Goal: Information Seeking & Learning: Learn about a topic

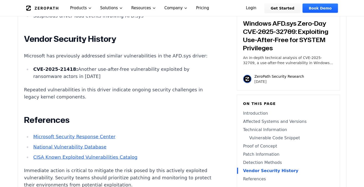
scroll to position [979, 0]
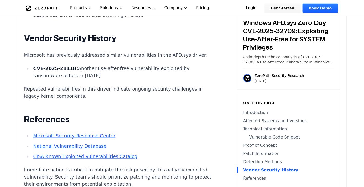
click at [61, 66] on strong "CVE-2025-21418:" at bounding box center [55, 68] width 45 height 5
drag, startPoint x: 61, startPoint y: 61, endPoint x: 38, endPoint y: 62, distance: 22.9
click at [38, 66] on strong "CVE-2025-21418:" at bounding box center [55, 68] width 45 height 5
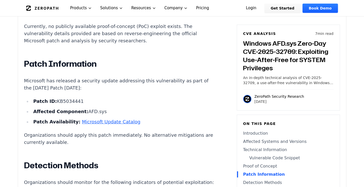
scroll to position [783, 0]
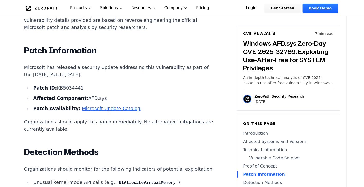
click at [61, 85] on li "Patch ID: KB5034441" at bounding box center [123, 88] width 184 height 7
copy li "KB5034441"
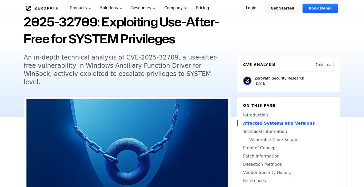
scroll to position [28, 0]
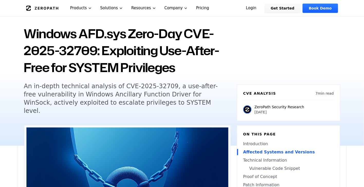
click at [75, 56] on h1 "Windows AFD.sys Zero-Day CVE-2025-32709: Exploiting Use-After-Free for SYSTEM P…" at bounding box center [127, 50] width 207 height 51
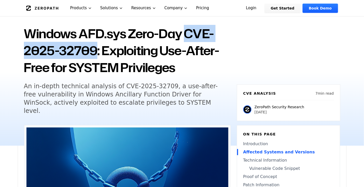
drag, startPoint x: 75, startPoint y: 56, endPoint x: 193, endPoint y: 33, distance: 120.5
click at [193, 33] on h1 "Windows AFD.sys Zero-Day CVE-2025-32709: Exploiting Use-After-Free for SYSTEM P…" at bounding box center [127, 50] width 207 height 51
copy h1 "CVE-2025-32709"
